Goal: Task Accomplishment & Management: Complete application form

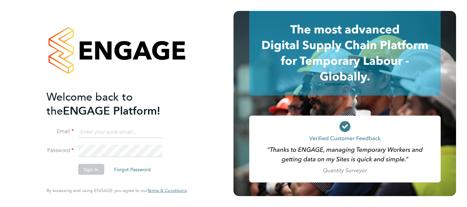
type input "philip.tedstone@conceptresources.co.uk"
click at [90, 170] on button "Sign In" at bounding box center [91, 169] width 26 height 11
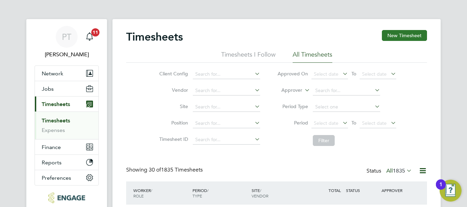
click at [399, 35] on button "New Timesheet" at bounding box center [404, 35] width 45 height 11
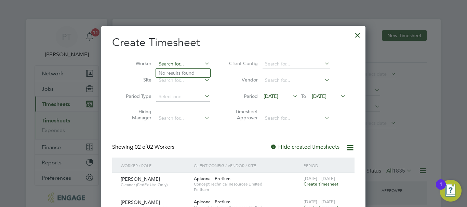
click at [186, 61] on input at bounding box center [183, 64] width 54 height 10
click at [326, 96] on span "[DATE]" at bounding box center [319, 96] width 15 height 6
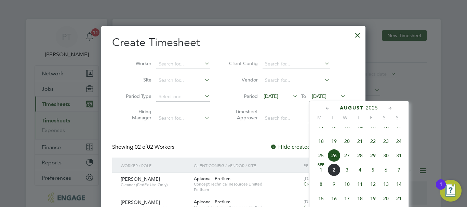
click at [373, 162] on span "29" at bounding box center [372, 155] width 13 height 13
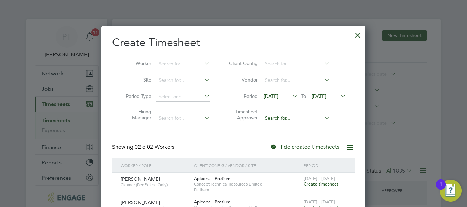
drag, startPoint x: 358, startPoint y: 35, endPoint x: 303, endPoint y: 122, distance: 103.0
click at [358, 35] on div at bounding box center [357, 33] width 12 height 12
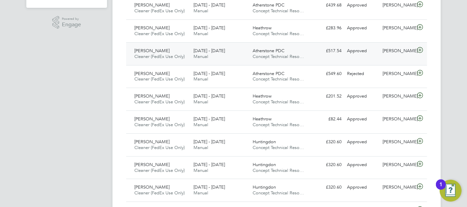
scroll to position [3, 3]
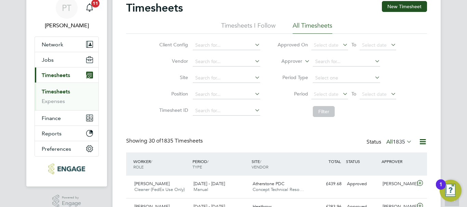
scroll to position [0, 0]
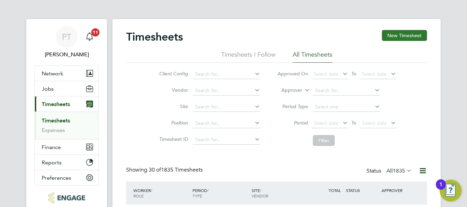
click at [407, 32] on button "New Timesheet" at bounding box center [404, 35] width 45 height 11
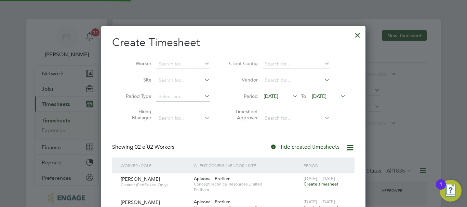
scroll to position [255, 265]
click at [339, 94] on icon at bounding box center [339, 97] width 0 height 10
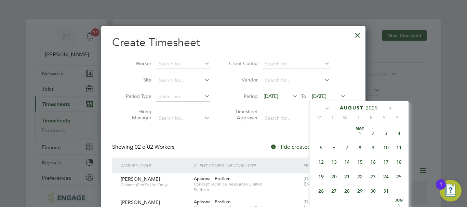
scroll to position [266, 0]
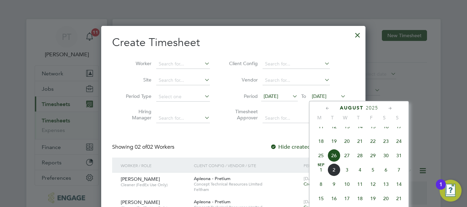
click at [372, 161] on span "29" at bounding box center [372, 155] width 13 height 13
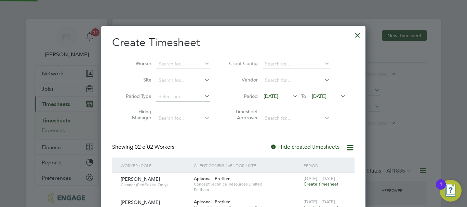
scroll to position [255, 265]
click at [178, 63] on input at bounding box center [183, 64] width 54 height 10
click at [176, 72] on li "Bra ndy [PERSON_NAME]" at bounding box center [187, 73] width 62 height 9
type input "[PERSON_NAME]"
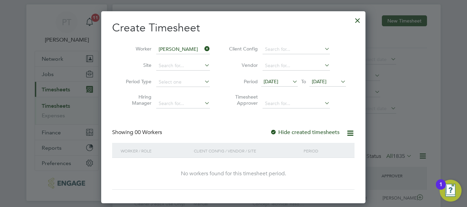
scroll to position [0, 0]
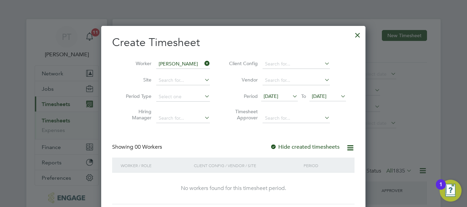
click at [361, 32] on div at bounding box center [357, 33] width 12 height 12
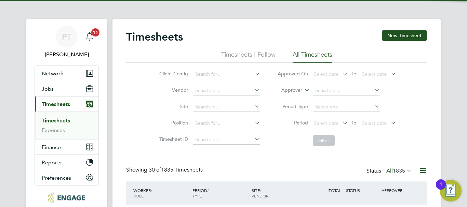
scroll to position [17, 59]
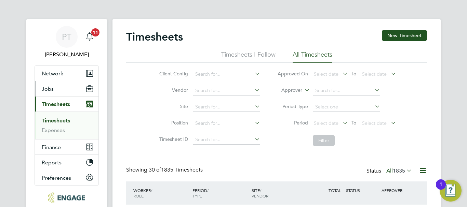
click at [55, 86] on button "Jobs" at bounding box center [67, 88] width 64 height 15
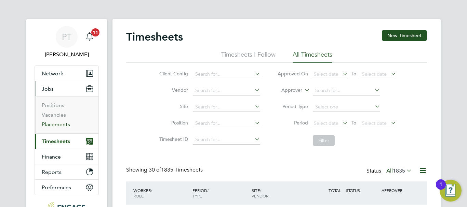
click at [57, 123] on link "Placements" at bounding box center [56, 124] width 28 height 6
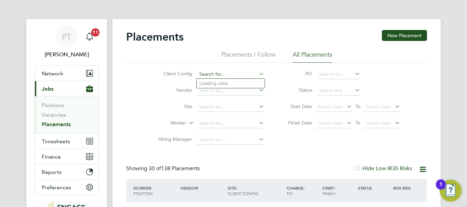
click at [219, 73] on input at bounding box center [230, 75] width 67 height 10
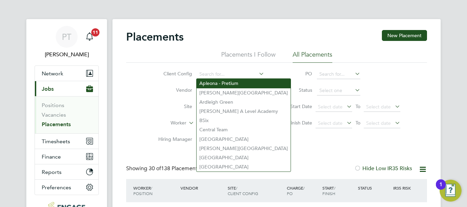
click at [232, 86] on li "Apleona - Pretium" at bounding box center [244, 83] width 94 height 9
type input "Apleona - Pretium"
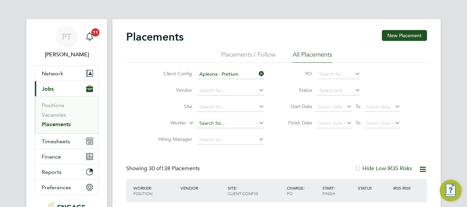
click at [234, 125] on input at bounding box center [230, 124] width 67 height 10
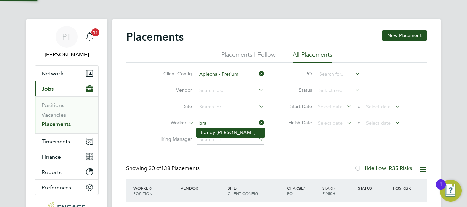
click at [221, 134] on li "Bra ndy [PERSON_NAME]" at bounding box center [231, 132] width 68 height 9
type input "[PERSON_NAME]"
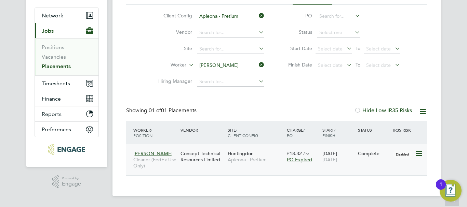
click at [421, 152] on icon at bounding box center [418, 154] width 7 height 8
click at [359, 157] on div "Complete" at bounding box center [374, 154] width 32 height 6
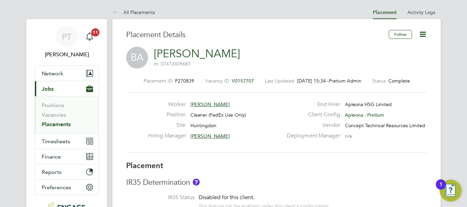
click at [178, 81] on span "P270839" at bounding box center [184, 81] width 19 height 6
click at [384, 82] on label "Status" at bounding box center [378, 81] width 13 height 6
click at [424, 33] on icon at bounding box center [422, 34] width 9 height 9
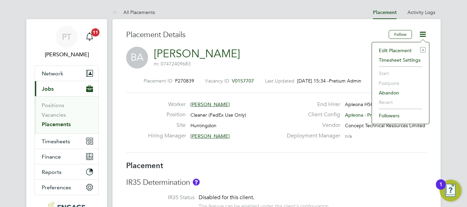
click at [402, 50] on li "Edit Placement e" at bounding box center [400, 51] width 50 height 10
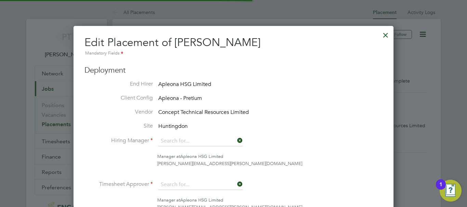
type input "[PERSON_NAME]"
type input "05 Feb 2025"
type input "17 Aug 2025"
type input "09:00"
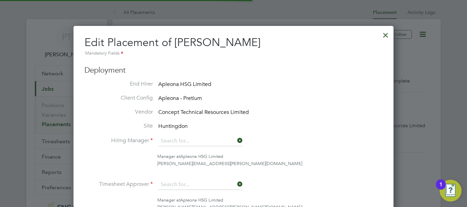
type input "13:00"
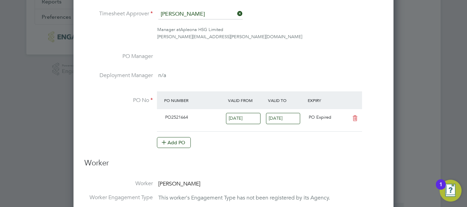
drag, startPoint x: 172, startPoint y: 140, endPoint x: 187, endPoint y: 93, distance: 50.2
click at [187, 93] on at-purchase-order-table "PO Number Valid From Valid To Expiry PO2521664 09 Aug 2025 15 Aug 2025 PO Expir…" at bounding box center [259, 120] width 205 height 57
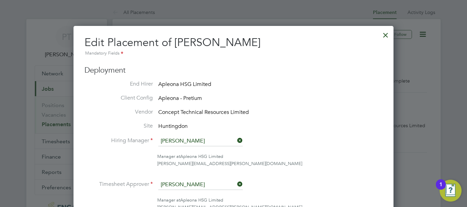
click at [385, 32] on div at bounding box center [385, 33] width 12 height 12
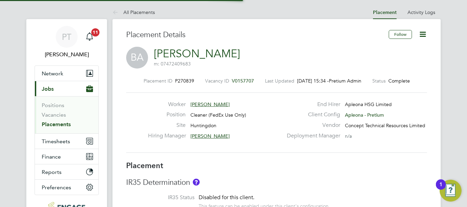
scroll to position [20, 48]
click at [424, 35] on icon at bounding box center [422, 34] width 9 height 9
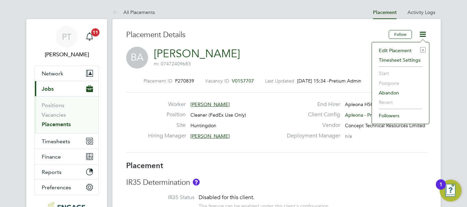
click at [296, 45] on div "Placement Details" at bounding box center [254, 38] width 257 height 17
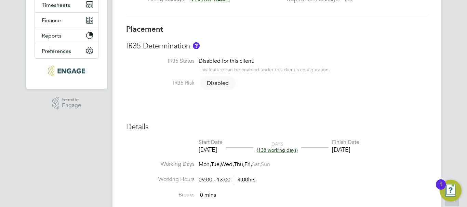
scroll to position [0, 0]
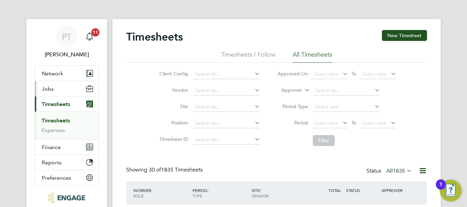
click at [53, 87] on button "Jobs" at bounding box center [67, 88] width 64 height 15
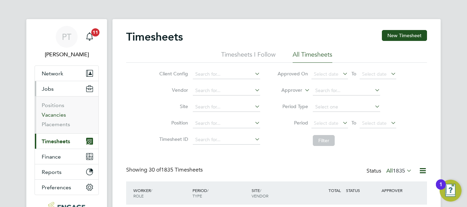
click at [59, 116] on link "Vacancies" at bounding box center [54, 115] width 24 height 6
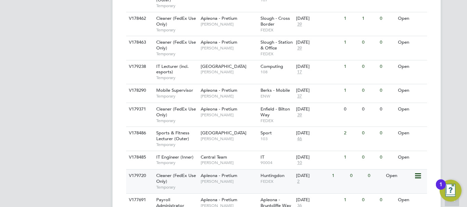
click at [169, 173] on span "Cleaner (FedEx Use Only)" at bounding box center [176, 179] width 40 height 12
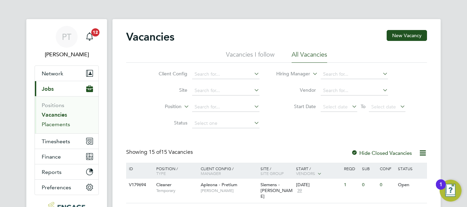
click at [57, 125] on link "Placements" at bounding box center [56, 124] width 28 height 6
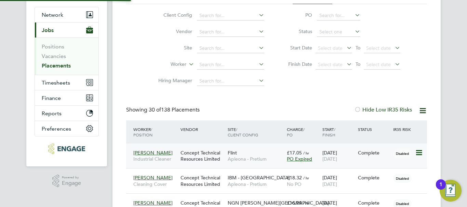
scroll to position [3, 3]
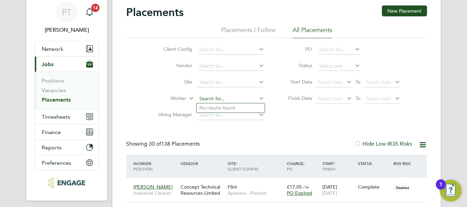
click at [216, 97] on input at bounding box center [230, 99] width 67 height 10
click at [220, 103] on input "bra" at bounding box center [230, 99] width 67 height 10
click at [220, 105] on li "Bra ndy [PERSON_NAME]" at bounding box center [231, 108] width 68 height 9
type input "[PERSON_NAME]"
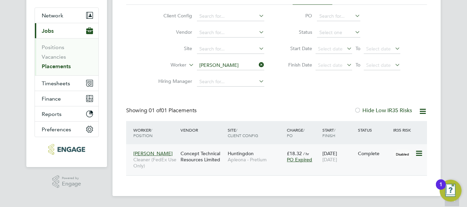
click at [420, 152] on icon at bounding box center [418, 154] width 7 height 8
click at [291, 117] on div "Showing 01 of 01 Placements Hide Low IR35 Risks" at bounding box center [276, 114] width 301 height 14
click at [150, 151] on span "[PERSON_NAME]" at bounding box center [152, 154] width 39 height 6
click at [150, 154] on span "[PERSON_NAME]" at bounding box center [152, 154] width 39 height 6
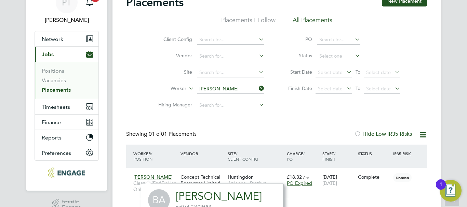
click at [143, 40] on div "Client Config Vendor Site Worker Brandy Addison Hiring Manager PO Status Start …" at bounding box center [276, 70] width 301 height 85
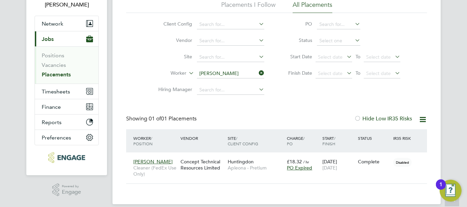
scroll to position [58, 0]
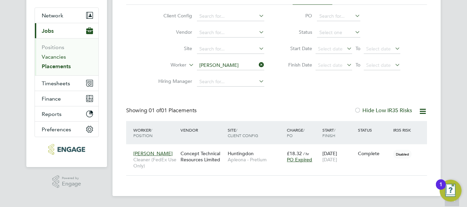
click at [50, 59] on link "Vacancies" at bounding box center [54, 57] width 24 height 6
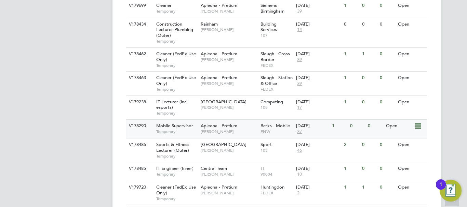
scroll to position [302, 0]
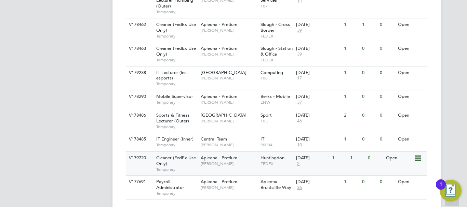
drag, startPoint x: 266, startPoint y: 170, endPoint x: 269, endPoint y: 147, distance: 23.2
click at [269, 148] on div "ID Position / Type Client Config / Manager Site / Site Group Start / Vendors Re…" at bounding box center [276, 31] width 301 height 339
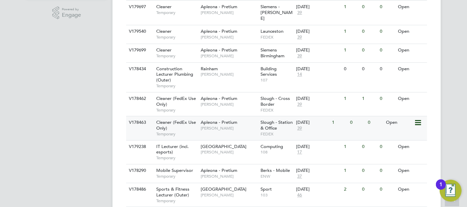
scroll to position [239, 0]
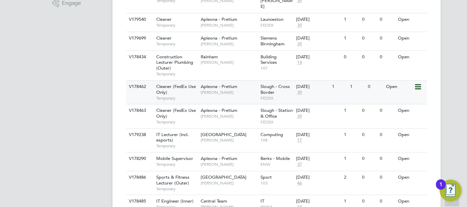
click at [267, 84] on span "Slough - Cross Border" at bounding box center [274, 90] width 29 height 12
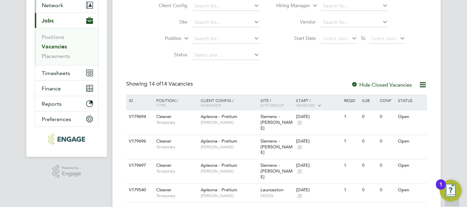
scroll to position [0, 0]
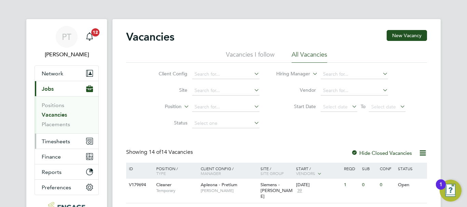
drag, startPoint x: 51, startPoint y: 136, endPoint x: 54, endPoint y: 140, distance: 5.6
click at [51, 136] on button "Timesheets" at bounding box center [67, 141] width 64 height 15
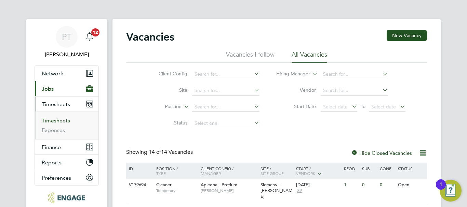
click at [61, 122] on link "Timesheets" at bounding box center [56, 121] width 28 height 6
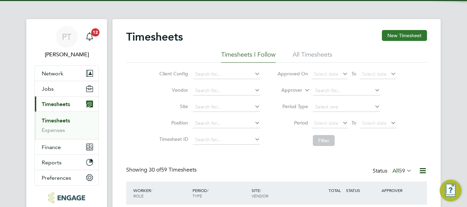
click at [400, 33] on button "New Timesheet" at bounding box center [404, 35] width 45 height 11
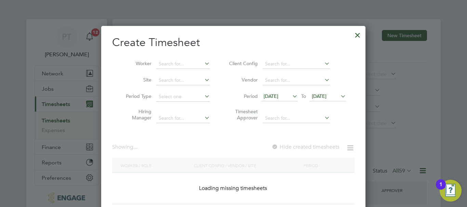
scroll to position [17, 59]
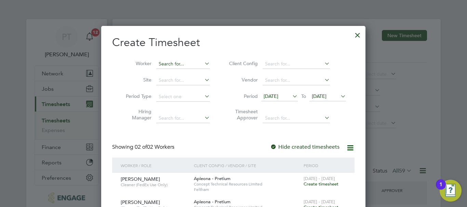
click at [176, 64] on input at bounding box center [183, 64] width 54 height 10
click at [321, 97] on span "26 Aug 2025" at bounding box center [319, 96] width 15 height 6
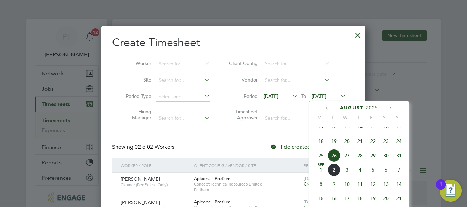
click at [375, 162] on span "29" at bounding box center [372, 155] width 13 height 13
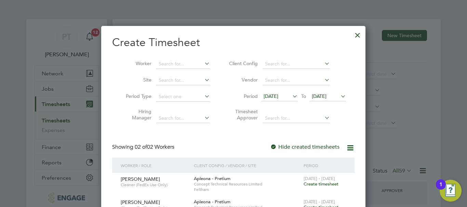
drag, startPoint x: 272, startPoint y: 96, endPoint x: 268, endPoint y: 95, distance: 4.3
click at [268, 95] on span "19 Aug 2025" at bounding box center [271, 96] width 15 height 6
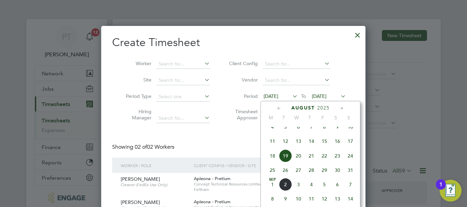
click at [335, 147] on span "16" at bounding box center [337, 141] width 13 height 13
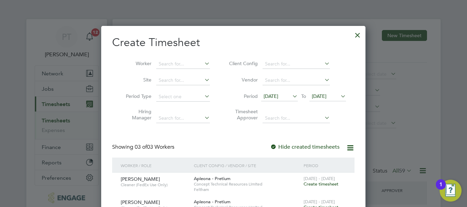
click at [291, 96] on icon at bounding box center [291, 97] width 0 height 10
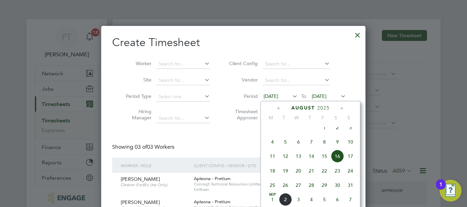
click at [337, 176] on span "23" at bounding box center [337, 171] width 13 height 13
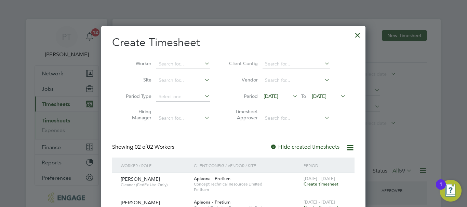
click at [356, 35] on div at bounding box center [357, 33] width 12 height 12
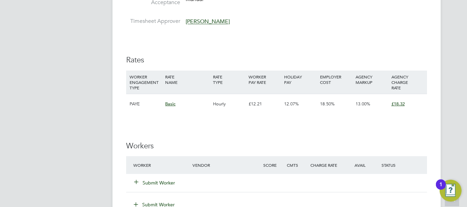
scroll to position [615, 0]
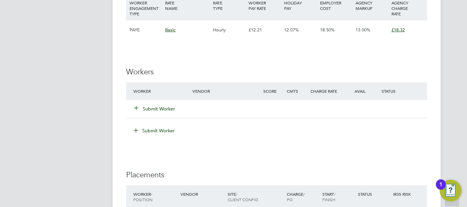
click at [164, 102] on div "Submit Worker" at bounding box center [276, 109] width 301 height 18
click at [160, 108] on button "Submit Worker" at bounding box center [154, 109] width 41 height 7
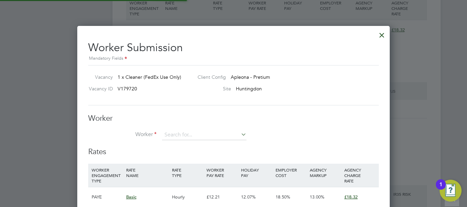
scroll to position [20, 46]
click at [189, 145] on li "Bra ndy [PERSON_NAME]" at bounding box center [204, 144] width 85 height 9
type input "[PERSON_NAME]"
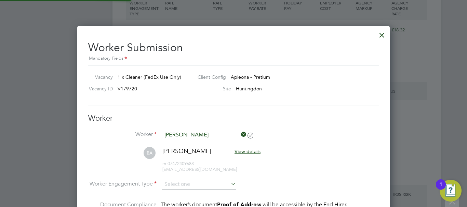
scroll to position [551, 313]
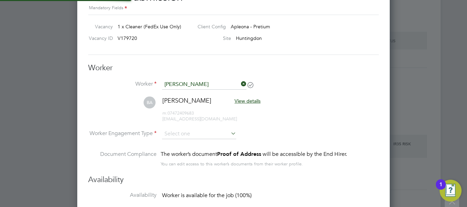
type input "[DATE]"
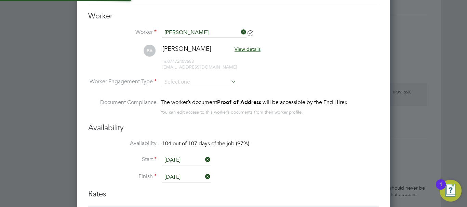
scroll to position [3, 3]
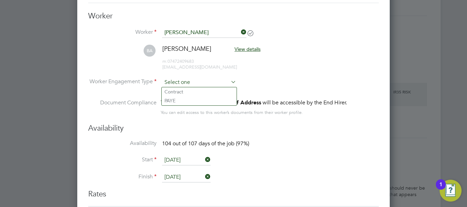
click at [218, 83] on input at bounding box center [199, 83] width 74 height 10
click at [197, 100] on li "PAYE" at bounding box center [199, 100] width 75 height 9
type input "PAYE"
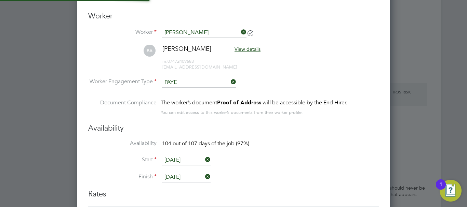
scroll to position [0, 0]
click at [327, 132] on h3 "Availability" at bounding box center [233, 129] width 291 height 10
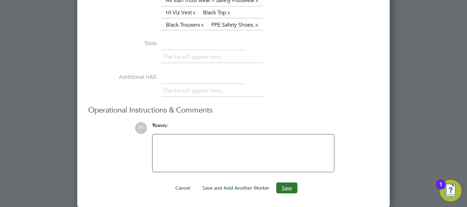
click at [290, 187] on button "Save" at bounding box center [286, 188] width 21 height 11
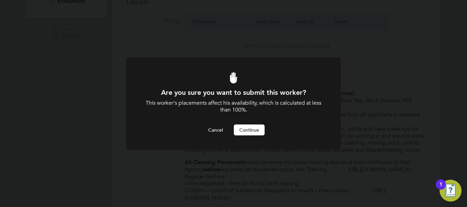
click at [256, 130] on button "Continue" at bounding box center [249, 130] width 31 height 11
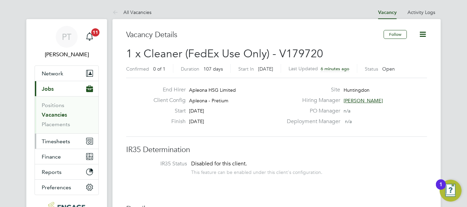
click at [52, 142] on span "Timesheets" at bounding box center [56, 141] width 28 height 6
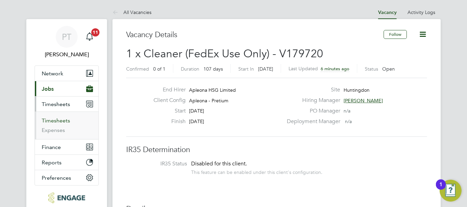
click at [58, 120] on link "Timesheets" at bounding box center [56, 121] width 28 height 6
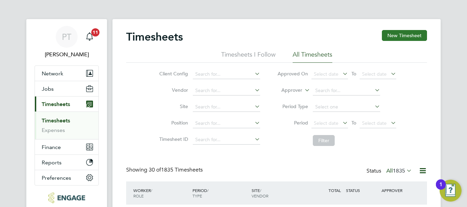
click at [396, 36] on button "New Timesheet" at bounding box center [404, 35] width 45 height 11
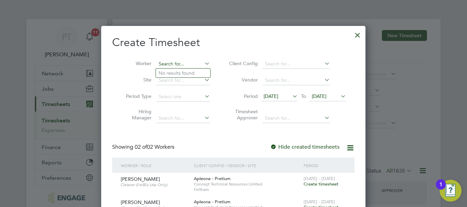
click at [182, 62] on input at bounding box center [183, 64] width 54 height 10
click at [183, 72] on li "Bra ndy [PERSON_NAME]" at bounding box center [187, 73] width 62 height 9
type input "[PERSON_NAME]"
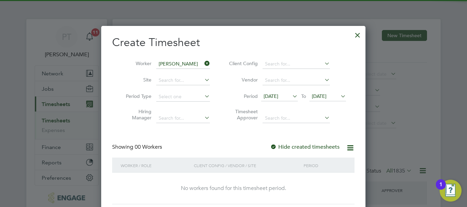
click at [326, 94] on span "26 Aug 2025" at bounding box center [319, 96] width 15 height 6
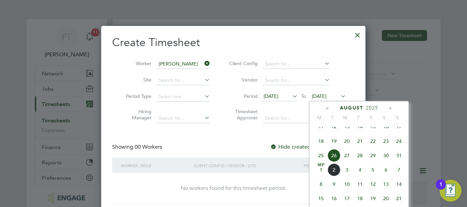
click at [376, 161] on span "29" at bounding box center [372, 155] width 13 height 13
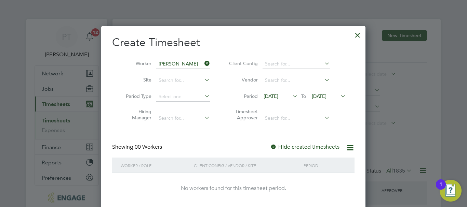
click at [354, 35] on div at bounding box center [357, 33] width 12 height 12
click at [403, 37] on div at bounding box center [233, 103] width 467 height 207
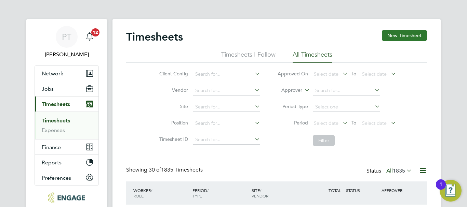
scroll to position [17, 59]
click at [408, 36] on button "New Timesheet" at bounding box center [404, 35] width 45 height 11
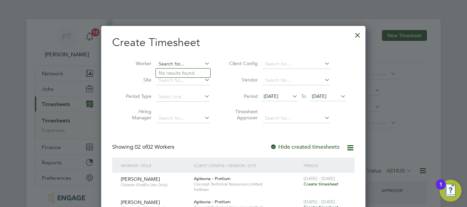
click at [176, 64] on input at bounding box center [183, 64] width 54 height 10
click at [183, 72] on li "Brand y Addison" at bounding box center [187, 73] width 62 height 9
type input "[PERSON_NAME]"
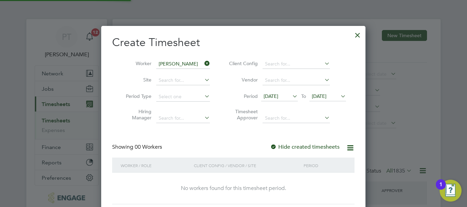
click at [326, 99] on span "26 Aug 2025" at bounding box center [319, 96] width 15 height 6
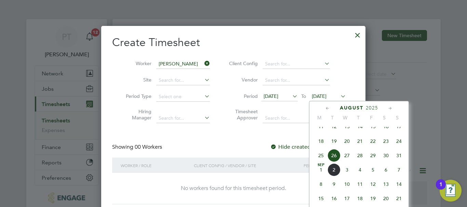
click at [373, 162] on span "29" at bounding box center [372, 155] width 13 height 13
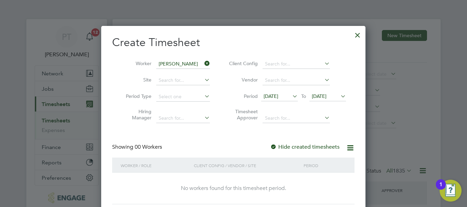
click at [291, 96] on icon at bounding box center [291, 97] width 0 height 10
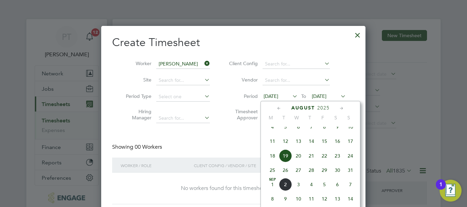
click at [285, 177] on span "26" at bounding box center [285, 170] width 13 height 13
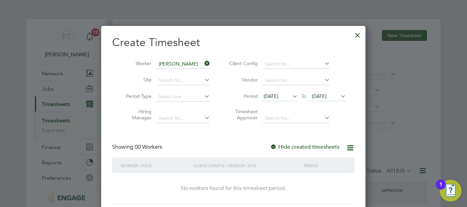
click at [278, 96] on span "26 Aug 2025" at bounding box center [271, 96] width 15 height 6
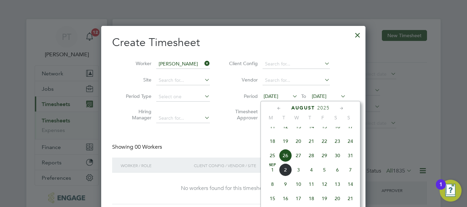
click at [271, 161] on span "25" at bounding box center [272, 155] width 13 height 13
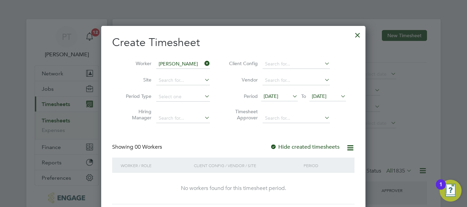
click at [326, 95] on span "29 Aug 2025" at bounding box center [319, 96] width 15 height 6
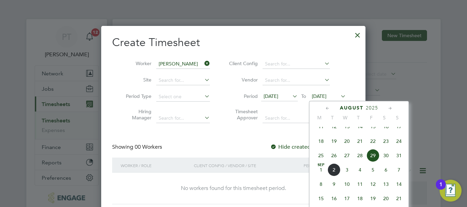
click at [385, 147] on span "23" at bounding box center [385, 141] width 13 height 13
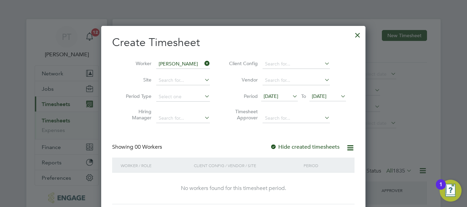
click at [357, 34] on div at bounding box center [357, 33] width 12 height 12
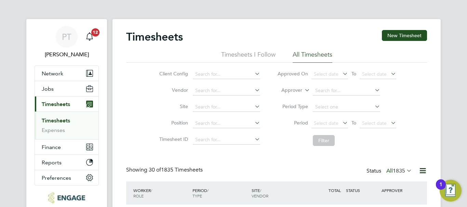
click at [242, 55] on li "Timesheets I Follow" at bounding box center [248, 57] width 54 height 12
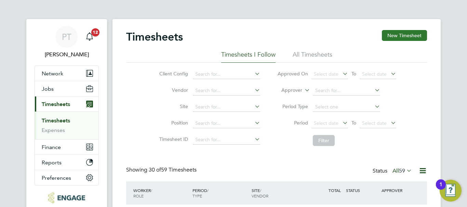
click at [414, 34] on button "New Timesheet" at bounding box center [404, 35] width 45 height 11
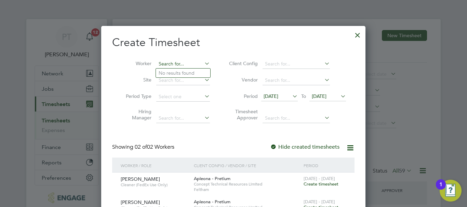
click at [183, 62] on input at bounding box center [183, 64] width 54 height 10
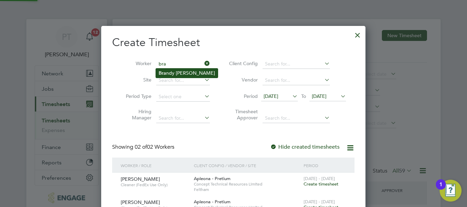
click at [180, 74] on li "Bra ndy [PERSON_NAME]" at bounding box center [187, 73] width 62 height 9
type input "[PERSON_NAME]"
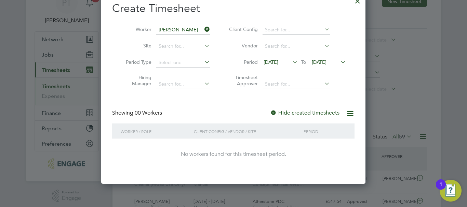
click at [326, 61] on span "26 Aug 2025" at bounding box center [319, 62] width 15 height 6
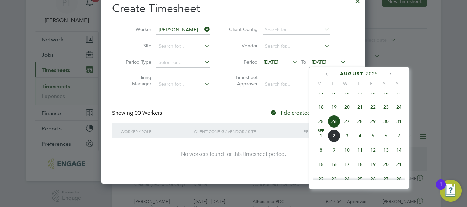
click at [334, 142] on span "2" at bounding box center [333, 136] width 13 height 13
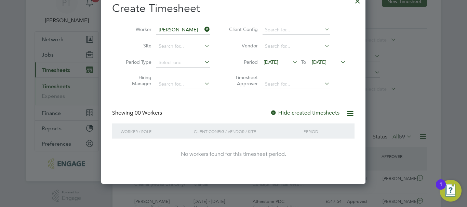
click at [351, 113] on icon at bounding box center [350, 114] width 9 height 9
click at [352, 113] on icon at bounding box center [350, 114] width 9 height 9
click at [278, 62] on span "19 Aug 2025" at bounding box center [271, 62] width 15 height 6
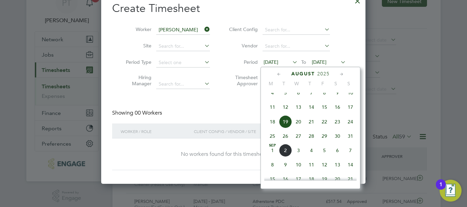
click at [285, 111] on span "12" at bounding box center [285, 107] width 13 height 13
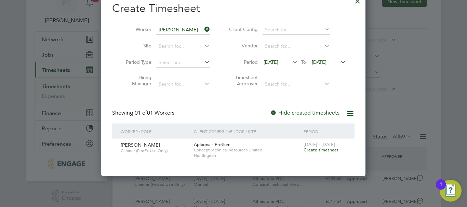
click at [327, 149] on span "Create timesheet" at bounding box center [321, 150] width 35 height 6
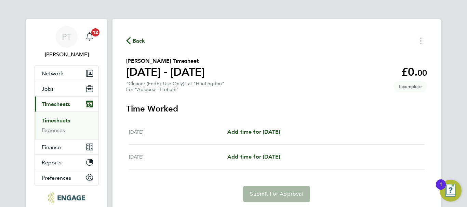
click at [128, 40] on icon "button" at bounding box center [128, 40] width 4 height 7
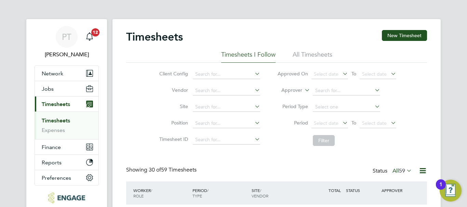
scroll to position [17, 59]
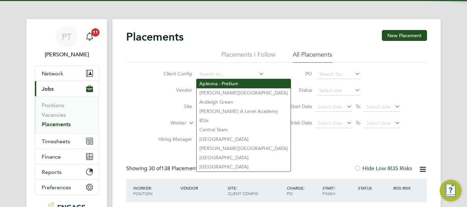
click at [226, 84] on li "Apleona - Pretium" at bounding box center [244, 83] width 94 height 9
type input "Apleona - Pretium"
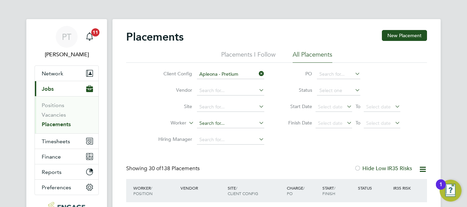
click at [207, 122] on input at bounding box center [230, 124] width 67 height 10
click at [213, 132] on li "Bra ndy [PERSON_NAME]" at bounding box center [231, 132] width 68 height 9
type input "[PERSON_NAME]"
